Goal: Information Seeking & Learning: Learn about a topic

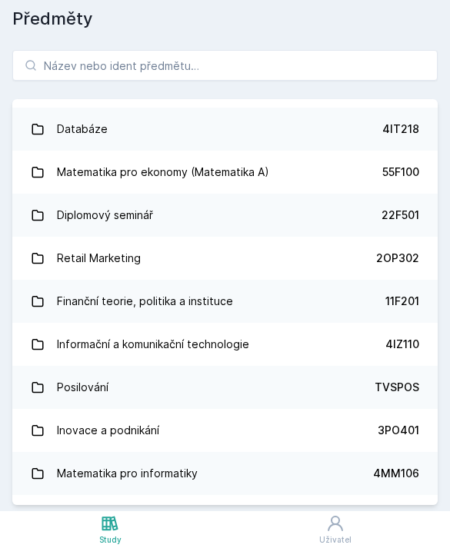
click at [334, 519] on icon at bounding box center [335, 523] width 18 height 18
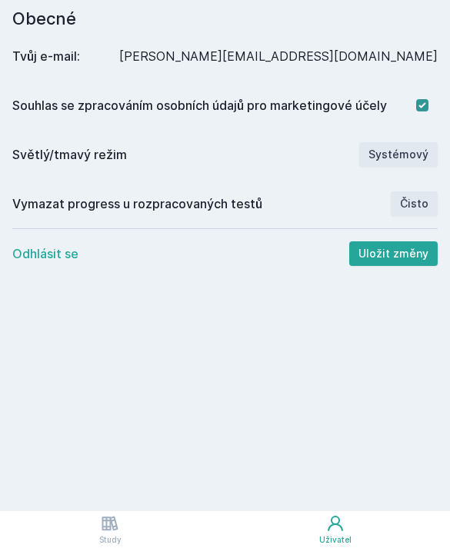
click at [113, 523] on icon at bounding box center [110, 523] width 18 height 18
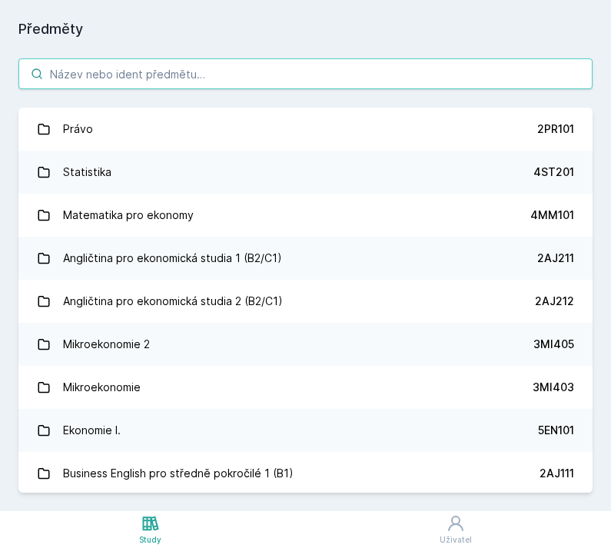
click at [371, 71] on input "search" at bounding box center [305, 73] width 574 height 31
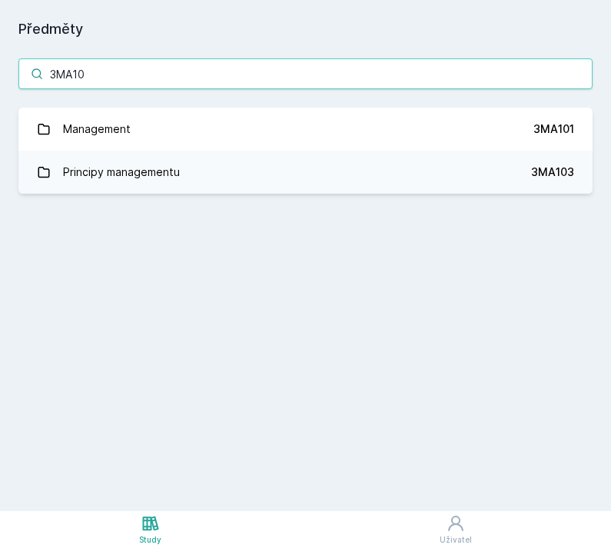
type input "3MA103"
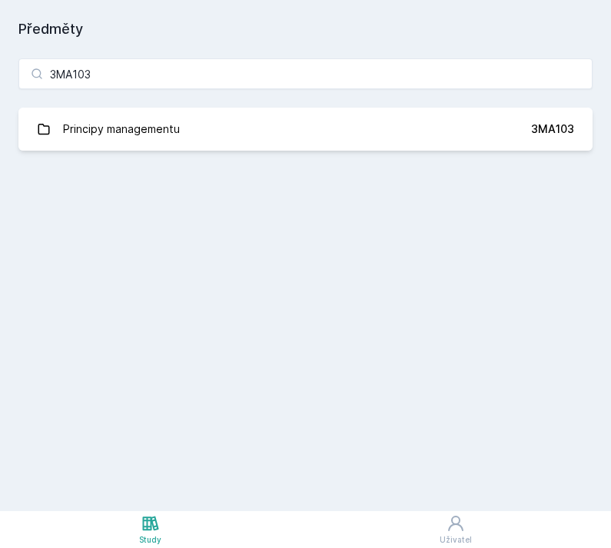
click at [400, 128] on link "Principy managementu 3MA103" at bounding box center [305, 129] width 574 height 43
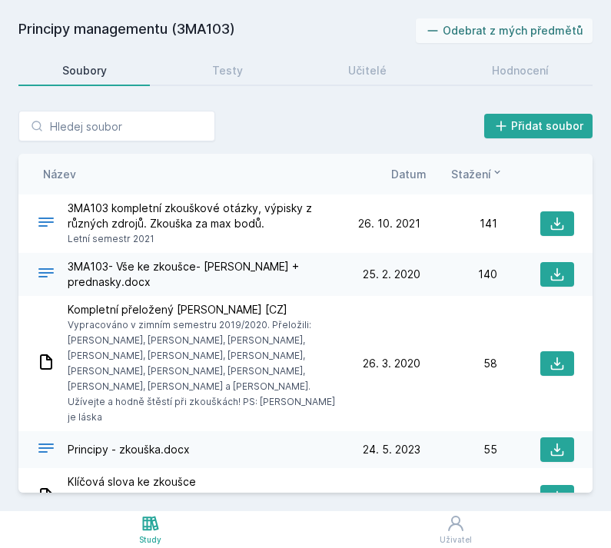
click at [385, 68] on div "Učitelé" at bounding box center [367, 70] width 38 height 15
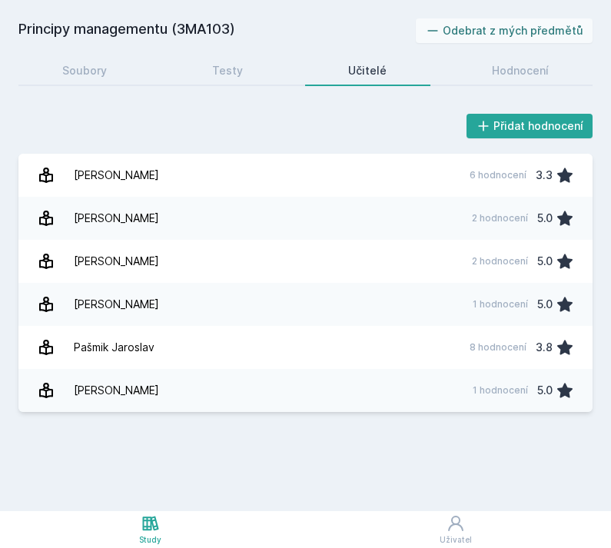
click at [429, 227] on link "[PERSON_NAME] 2 hodnocení 5.0" at bounding box center [305, 218] width 574 height 43
